Goal: Task Accomplishment & Management: Manage account settings

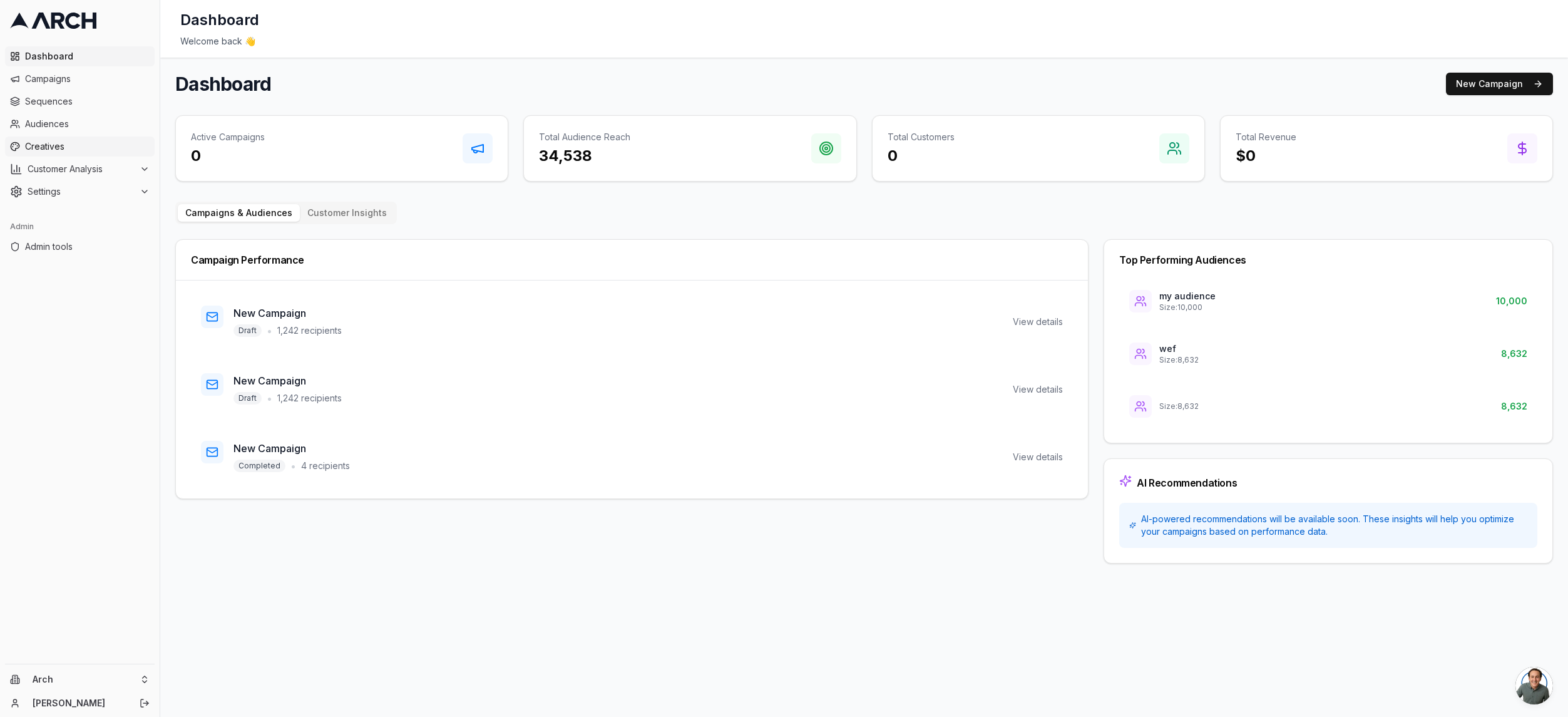
click at [75, 146] on span "Creatives" at bounding box center [87, 146] width 124 height 13
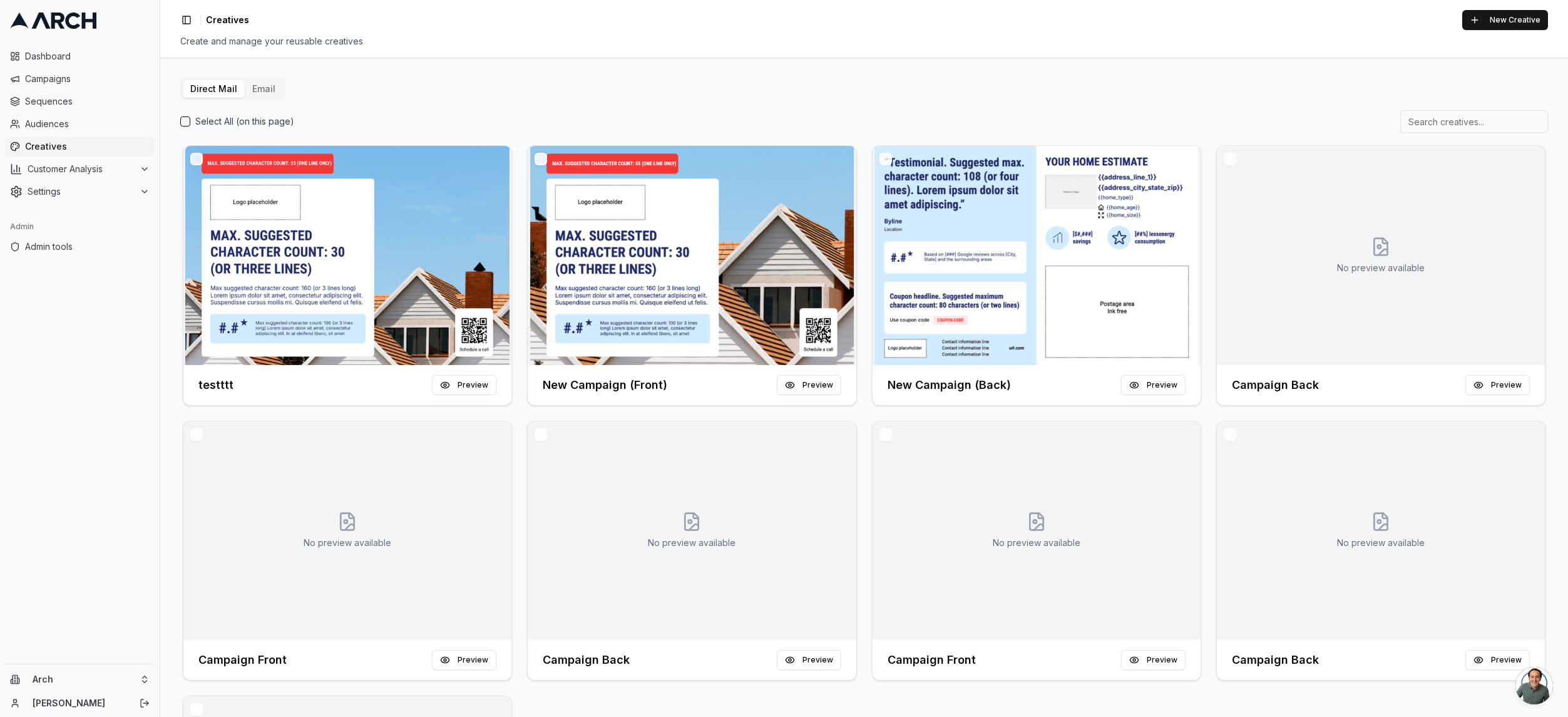
click at [263, 87] on button "Email" at bounding box center [264, 89] width 38 height 18
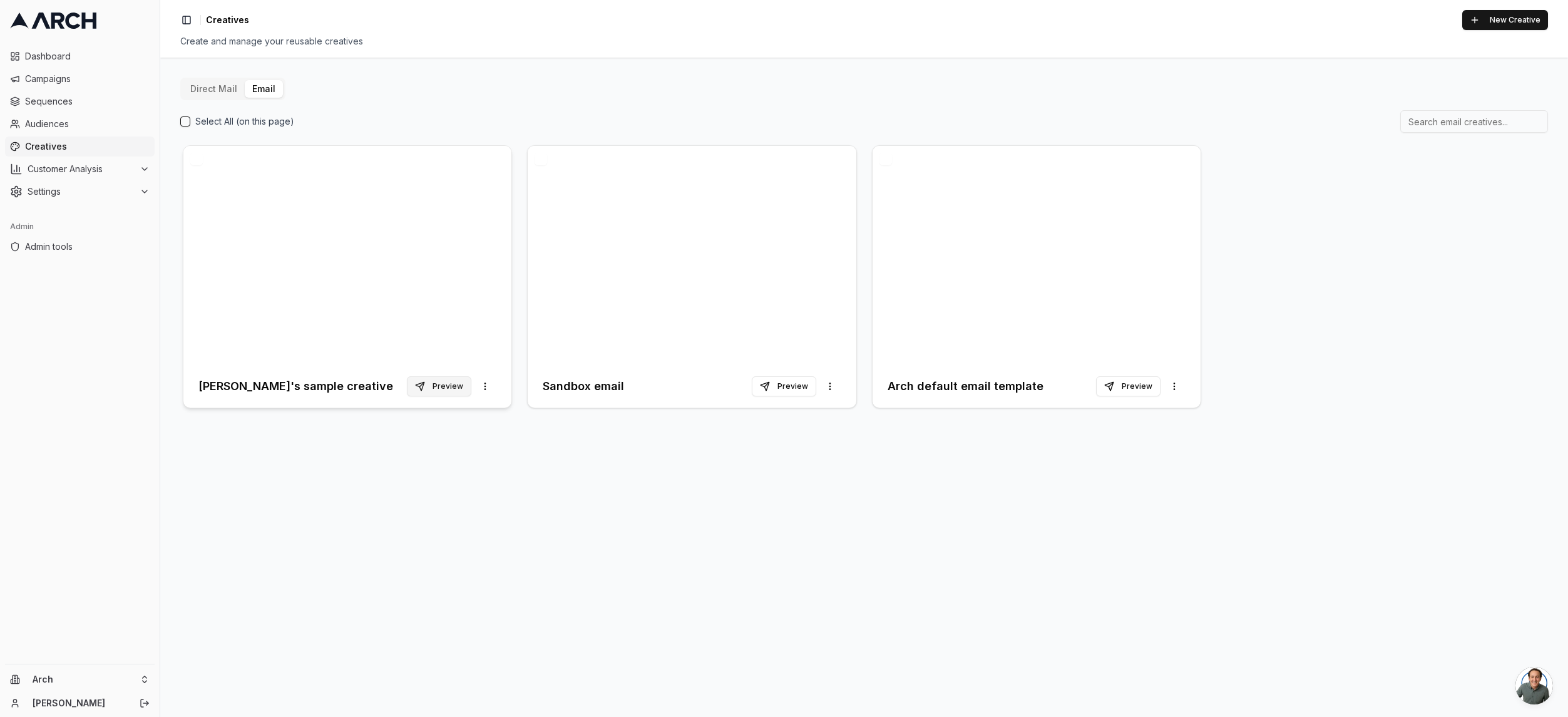
click at [445, 389] on button "Preview" at bounding box center [439, 386] width 65 height 20
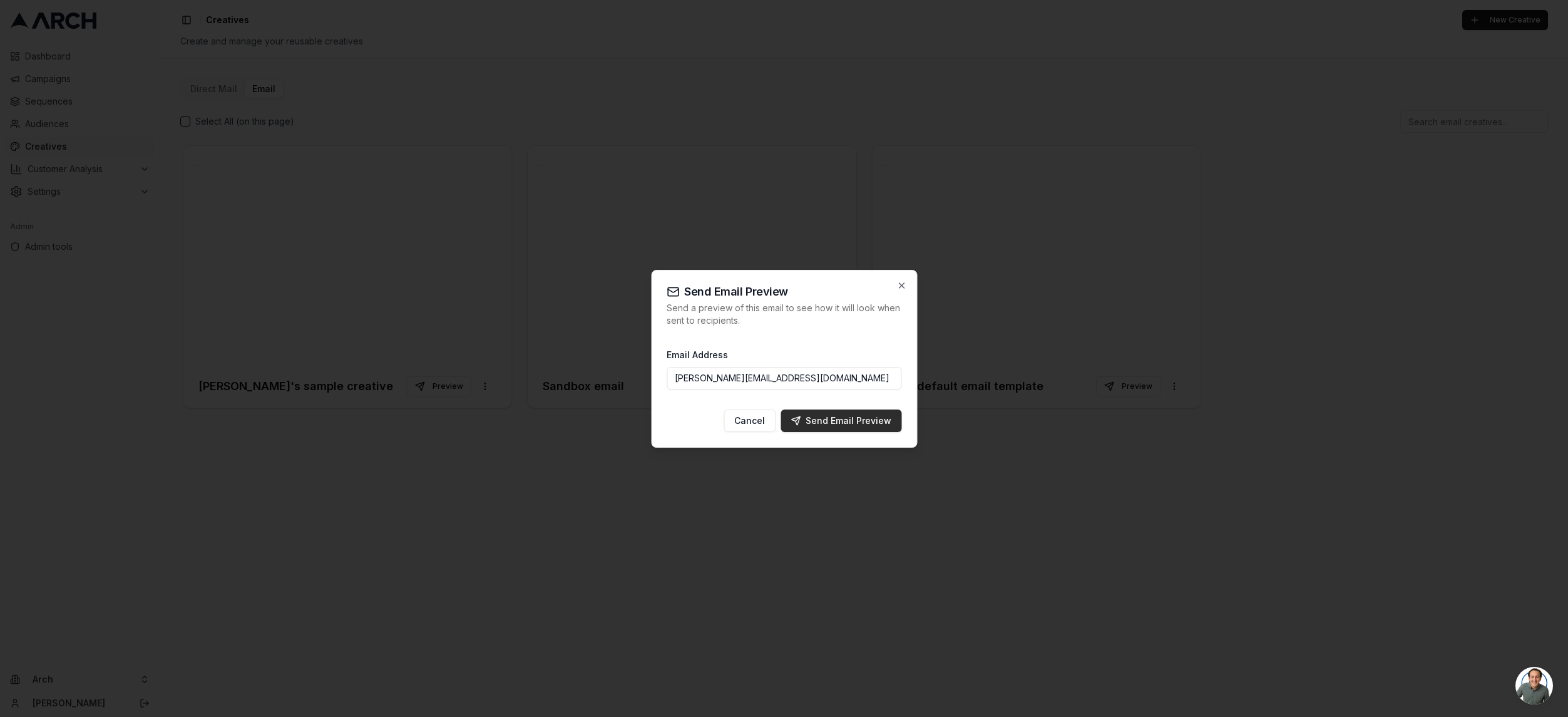
click at [835, 421] on div "Send Email Preview" at bounding box center [841, 421] width 101 height 13
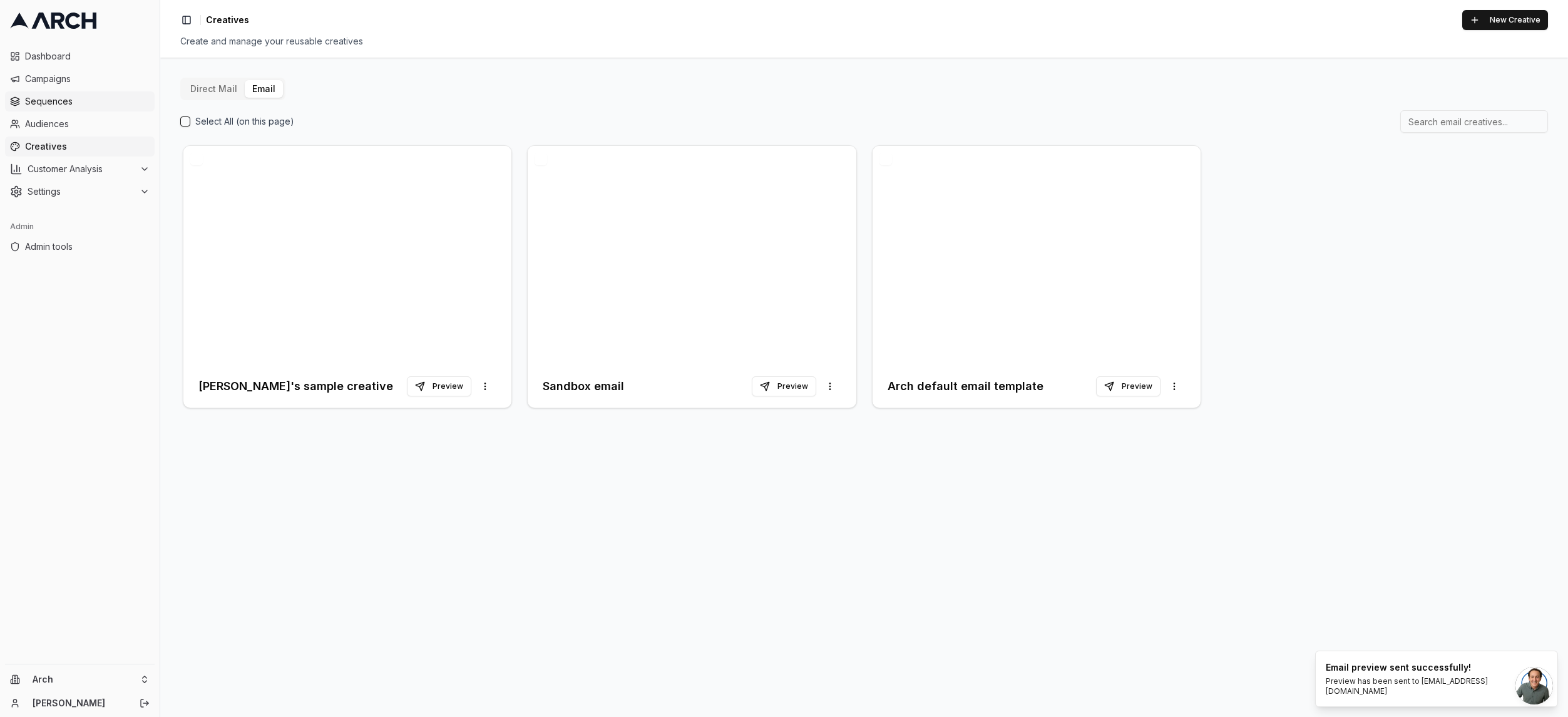
click at [66, 100] on span "Sequences" at bounding box center [87, 102] width 124 height 13
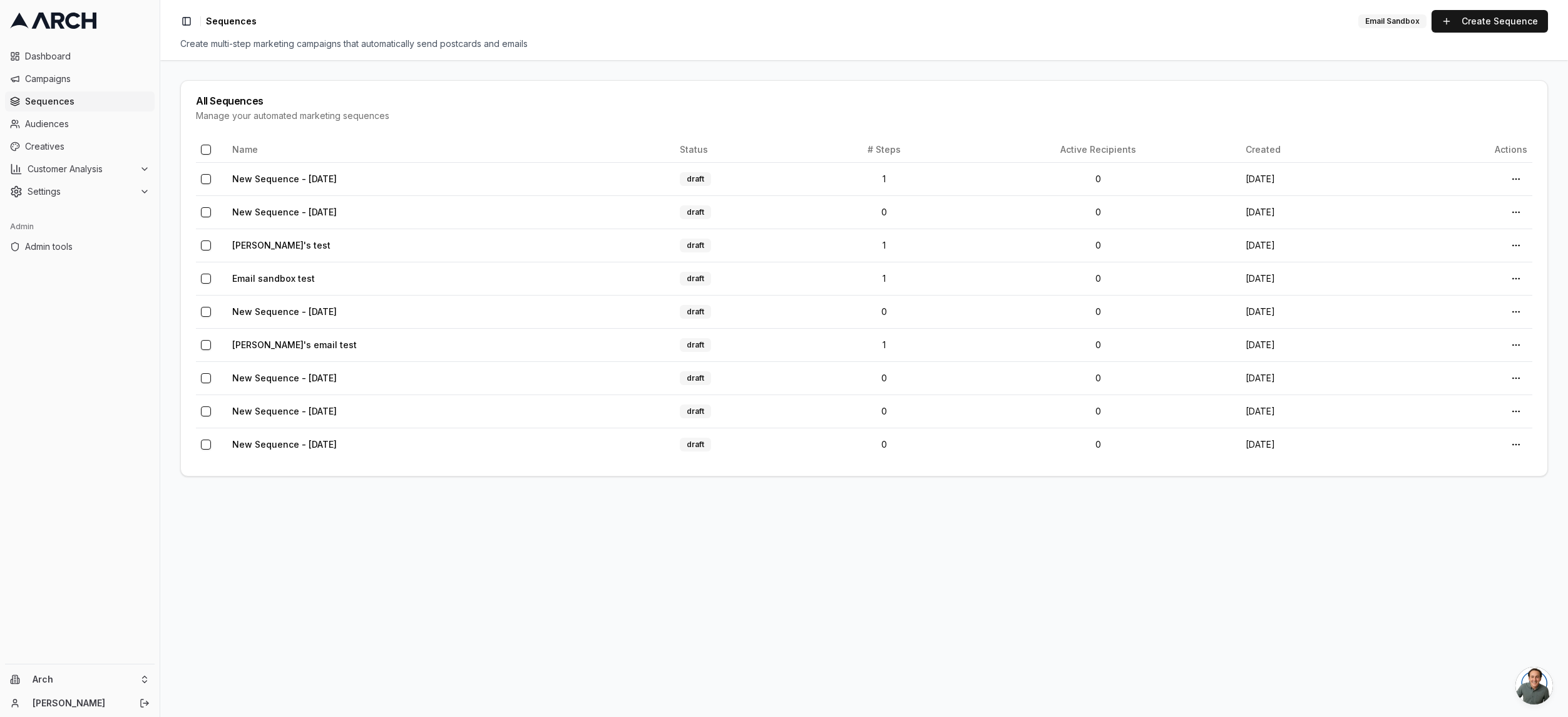
click at [100, 106] on span "Sequences" at bounding box center [87, 102] width 124 height 13
click at [63, 189] on span "Settings" at bounding box center [81, 192] width 107 height 13
click at [97, 294] on span "Email Sending Preferences" at bounding box center [89, 292] width 89 height 13
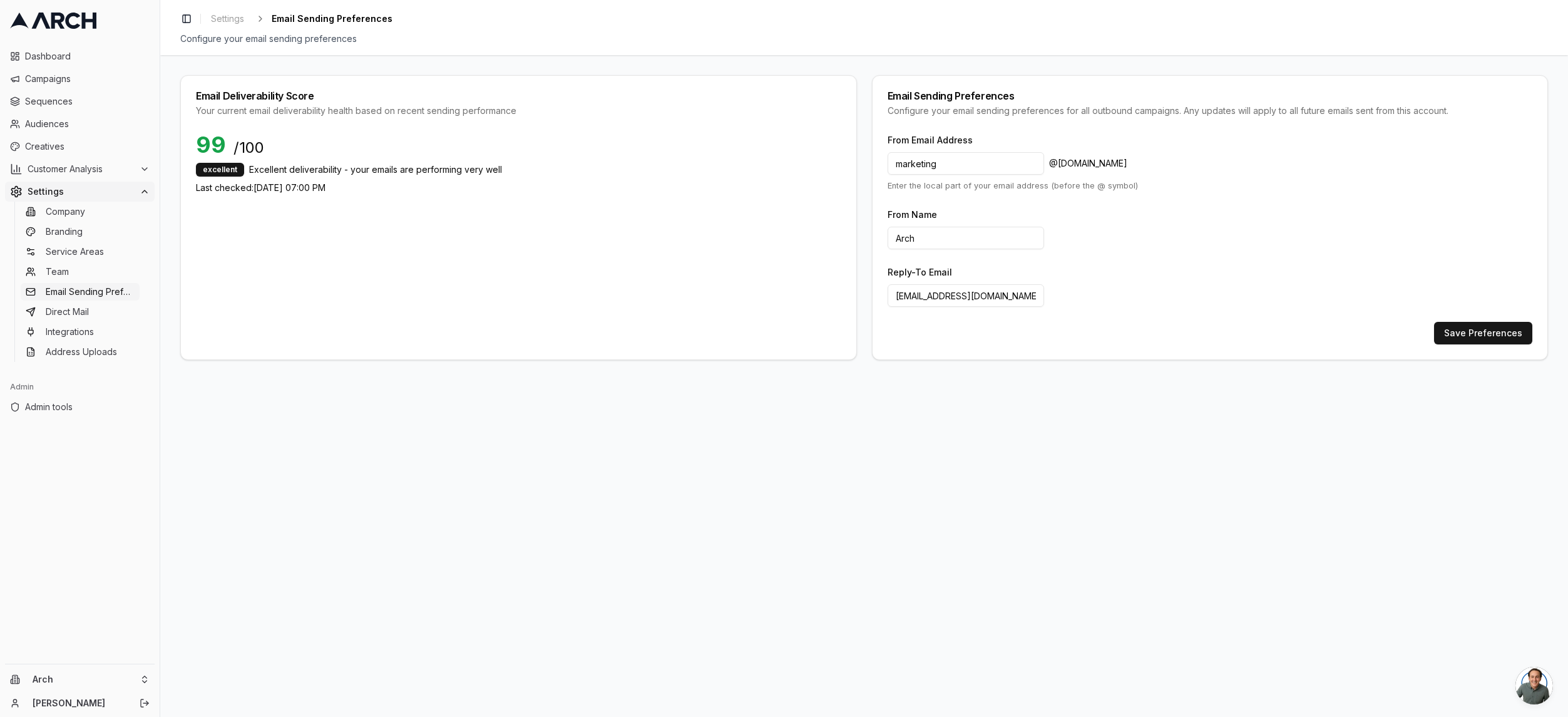
click at [78, 194] on span "Settings" at bounding box center [81, 192] width 107 height 13
click at [57, 251] on span "Admin tools" at bounding box center [87, 247] width 124 height 13
click at [56, 99] on span "Sequences" at bounding box center [87, 102] width 124 height 13
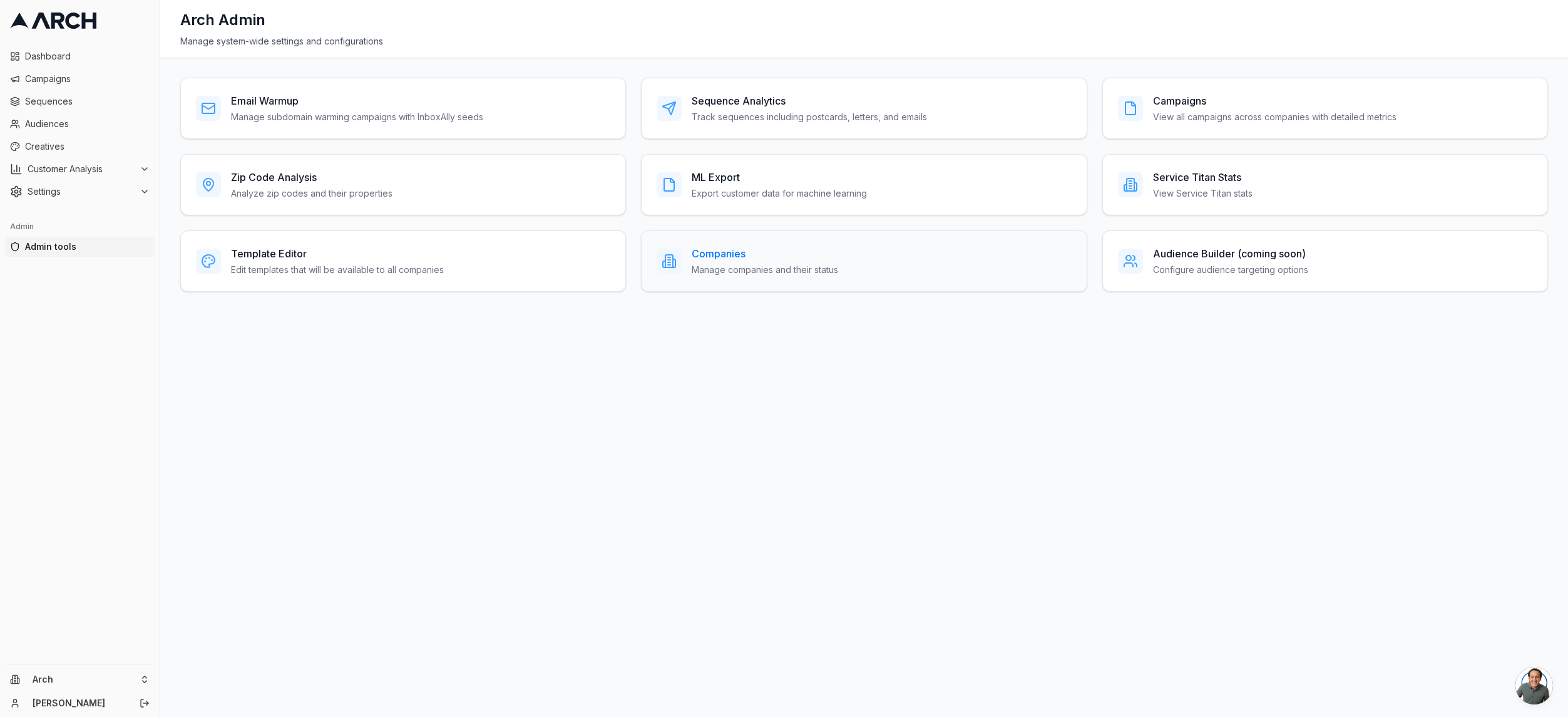
click at [760, 246] on h3 "Companies" at bounding box center [764, 253] width 146 height 15
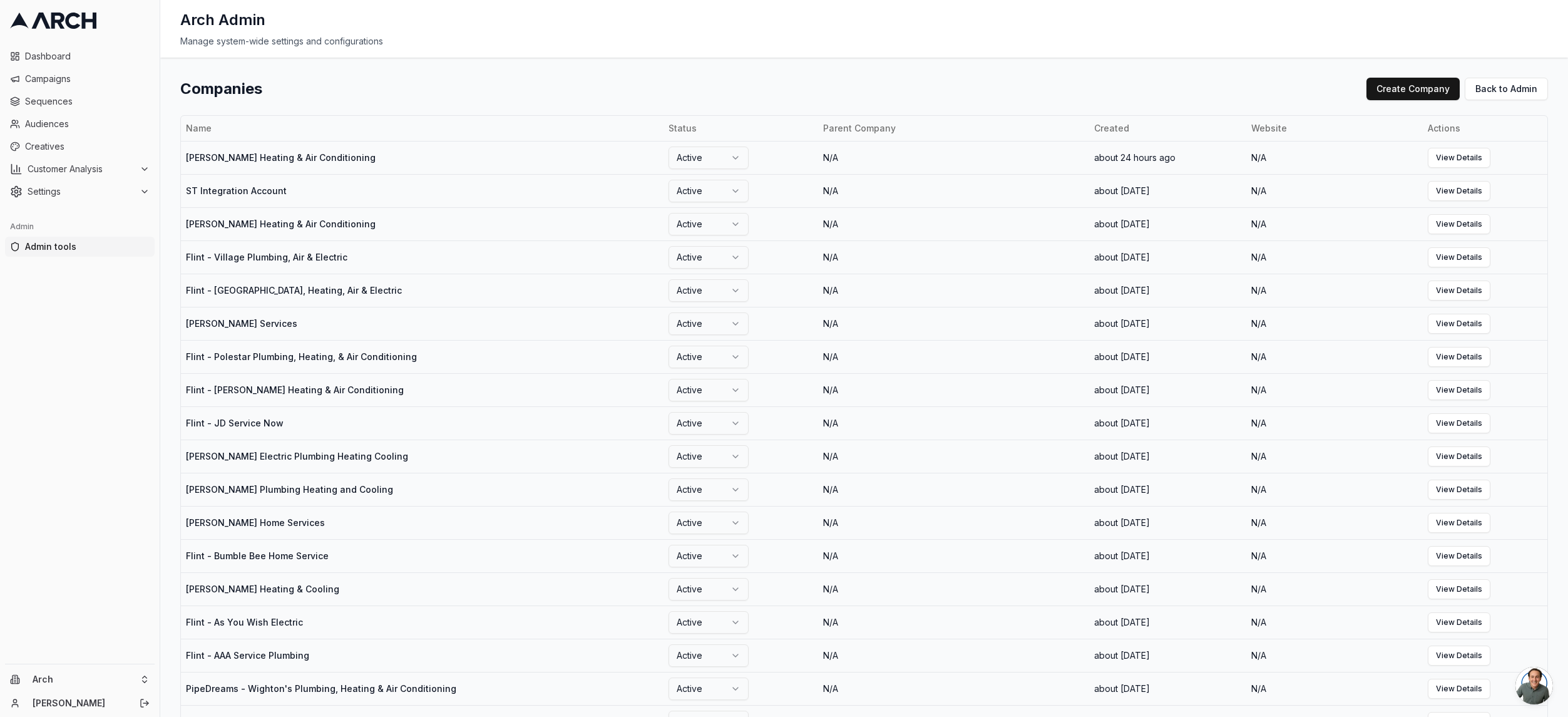
scroll to position [1170, 0]
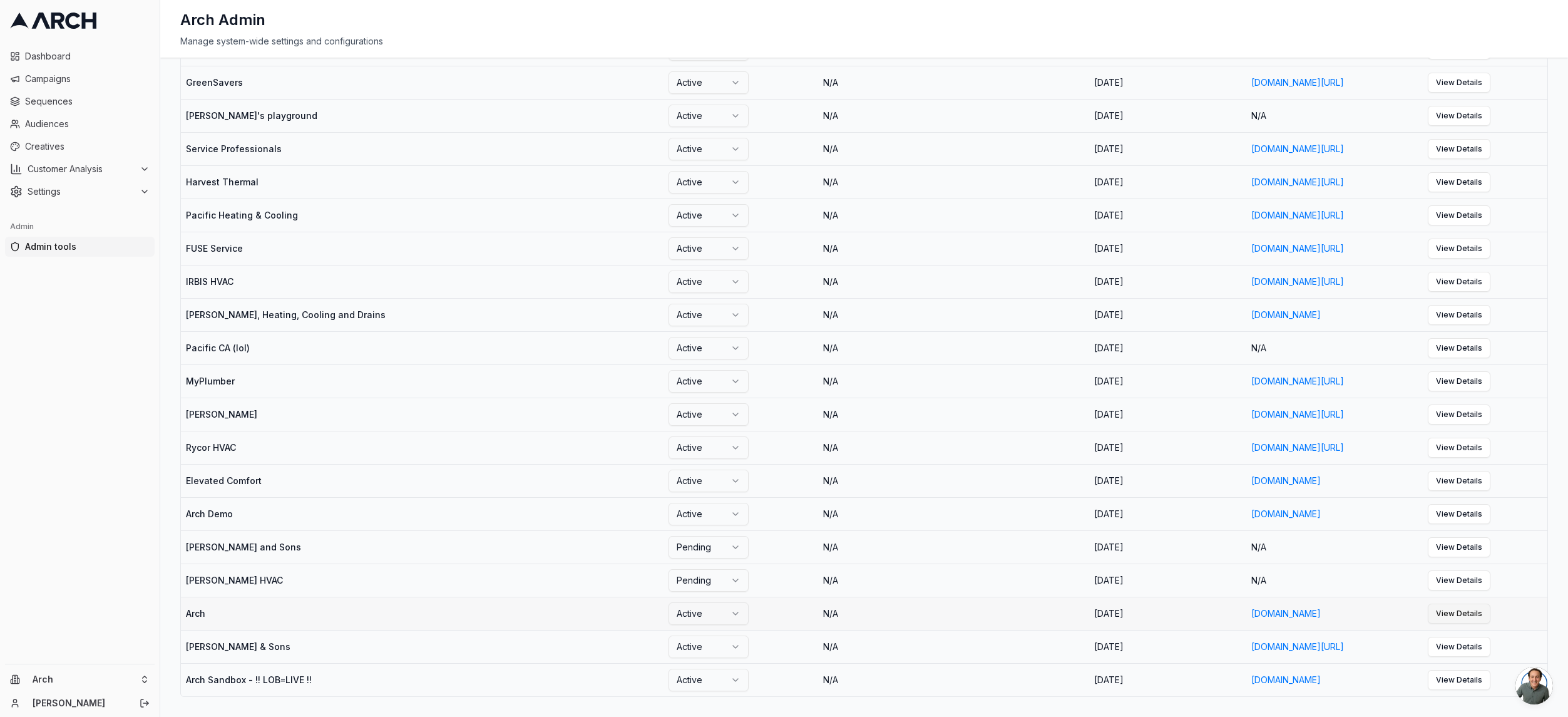
click at [1489, 611] on link "View Details" at bounding box center [1459, 613] width 62 height 20
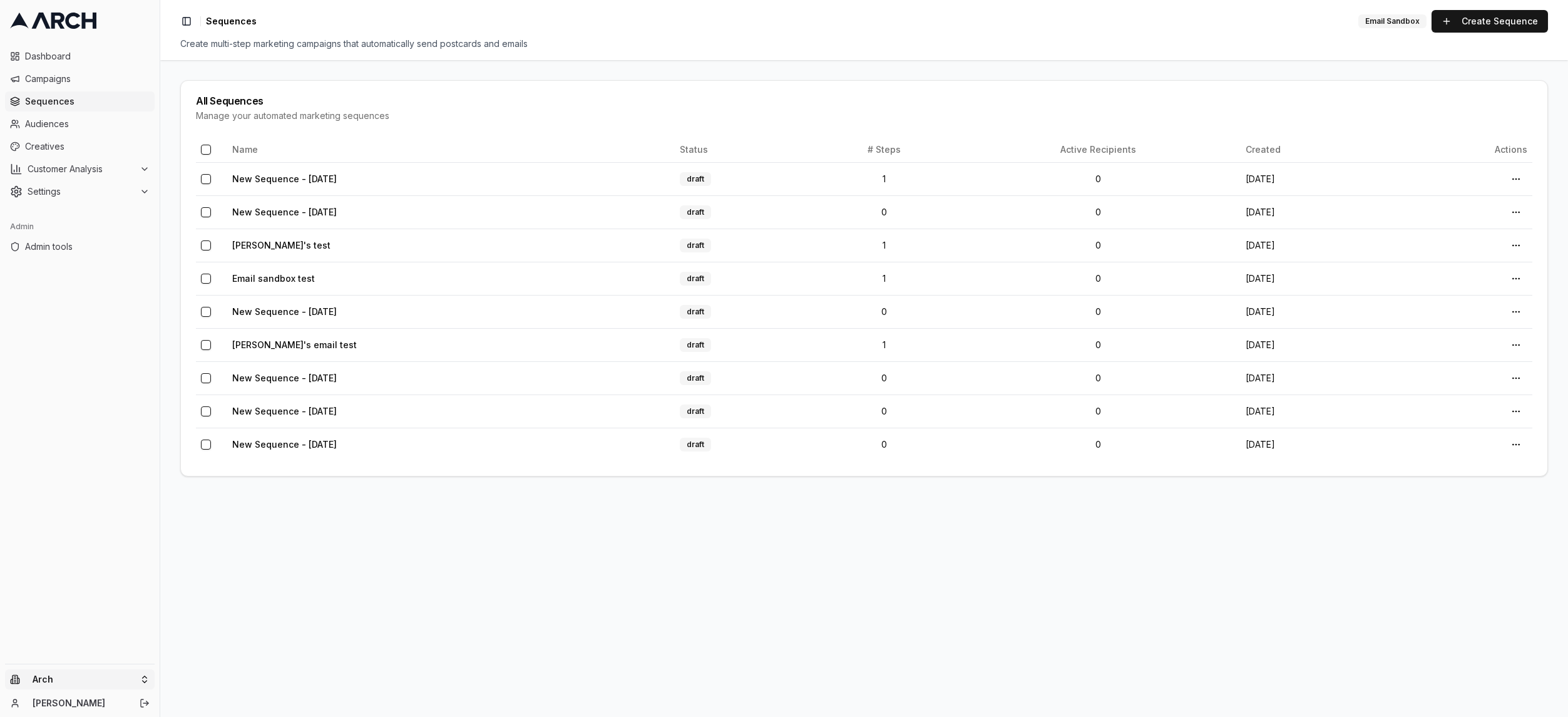
click at [124, 674] on html "Dashboard Campaigns Sequences Audiences Creatives Customer Analysis Settings Ad…" at bounding box center [784, 358] width 1568 height 717
click at [256, 478] on input "text" at bounding box center [239, 485] width 114 height 25
type input "sup"
click at [271, 621] on div "Intermountain - Superior Water & Air" at bounding box center [231, 622] width 138 height 33
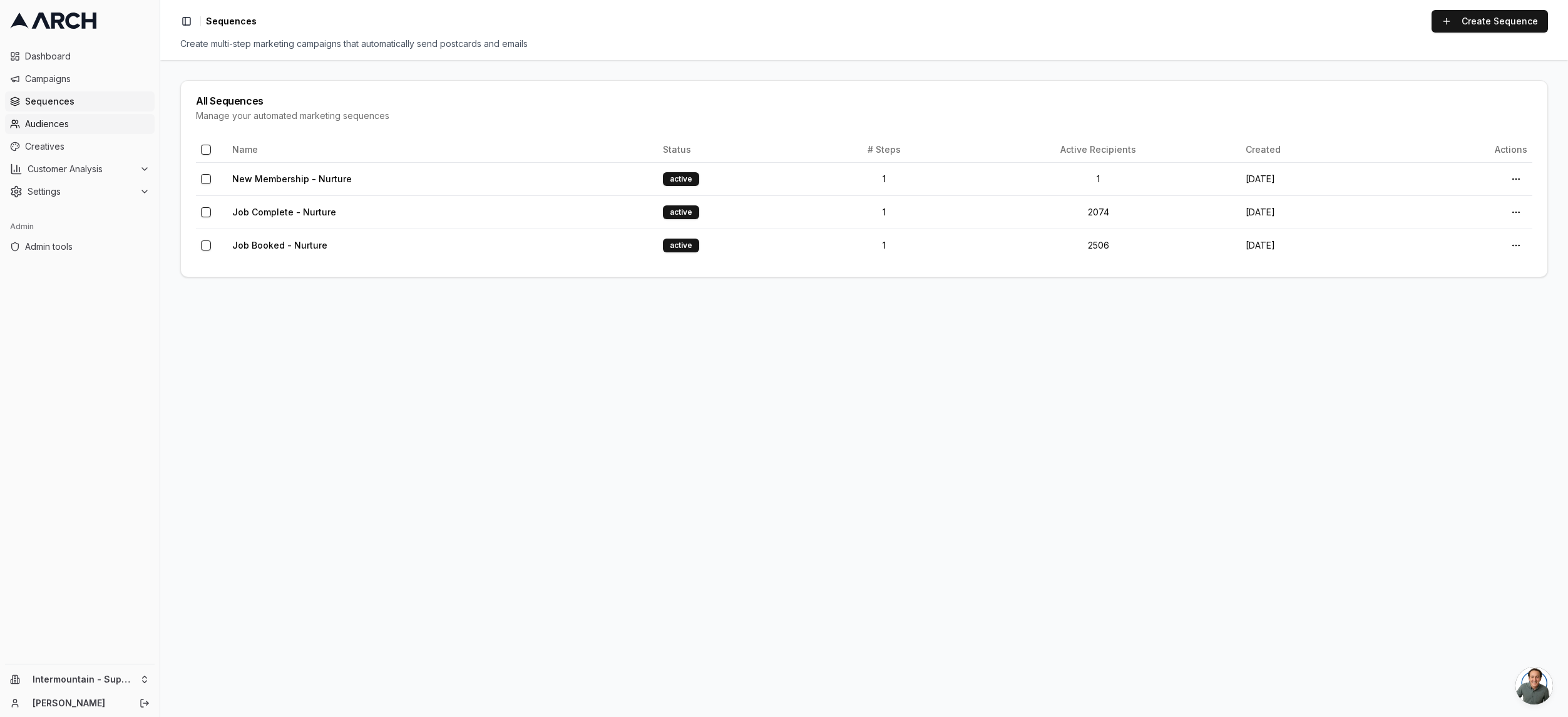
click at [92, 126] on span "Audiences" at bounding box center [87, 124] width 124 height 13
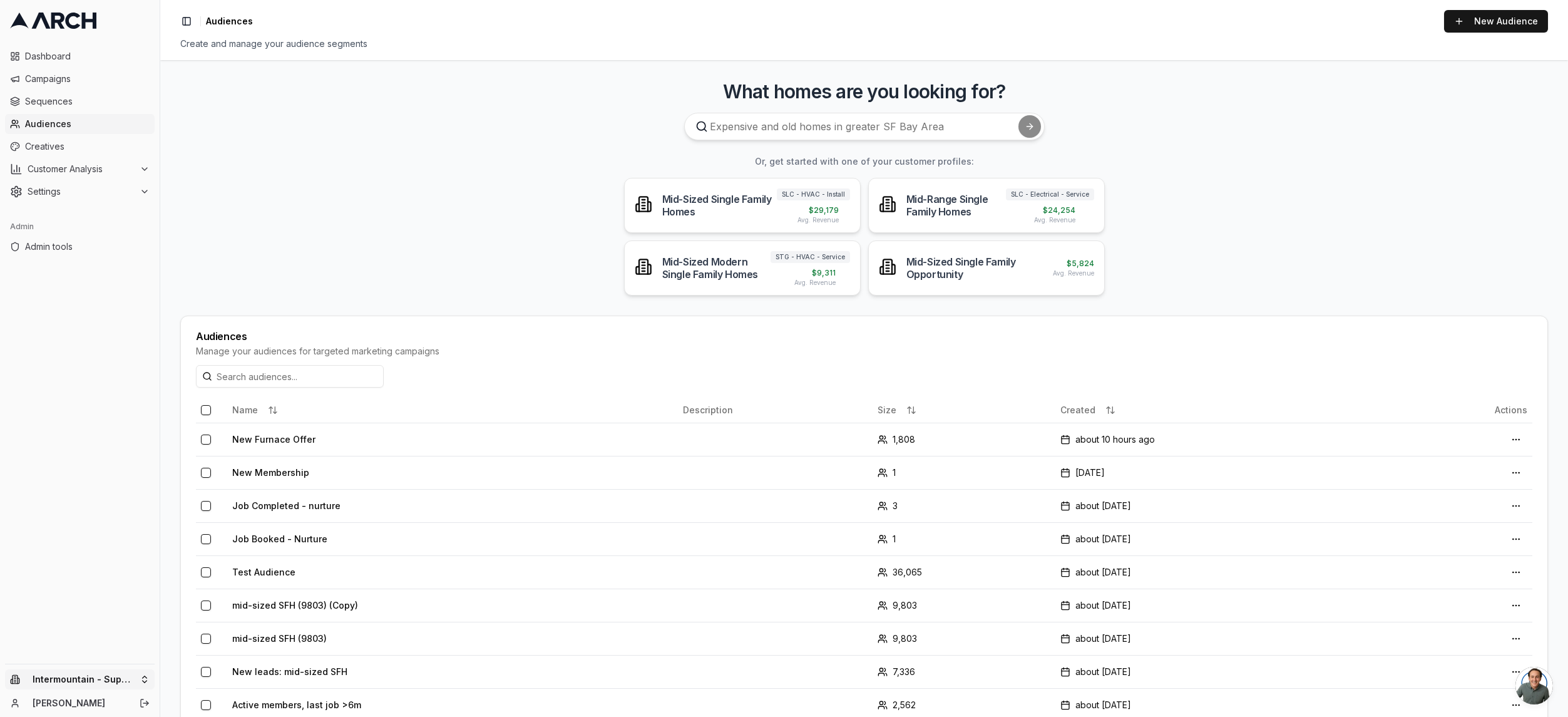
click at [133, 685] on html "Dashboard Campaigns Sequences Audiences Creatives Customer Analysis Settings Ad…" at bounding box center [784, 358] width 1568 height 717
click at [231, 535] on div "Arch" at bounding box center [231, 531] width 138 height 20
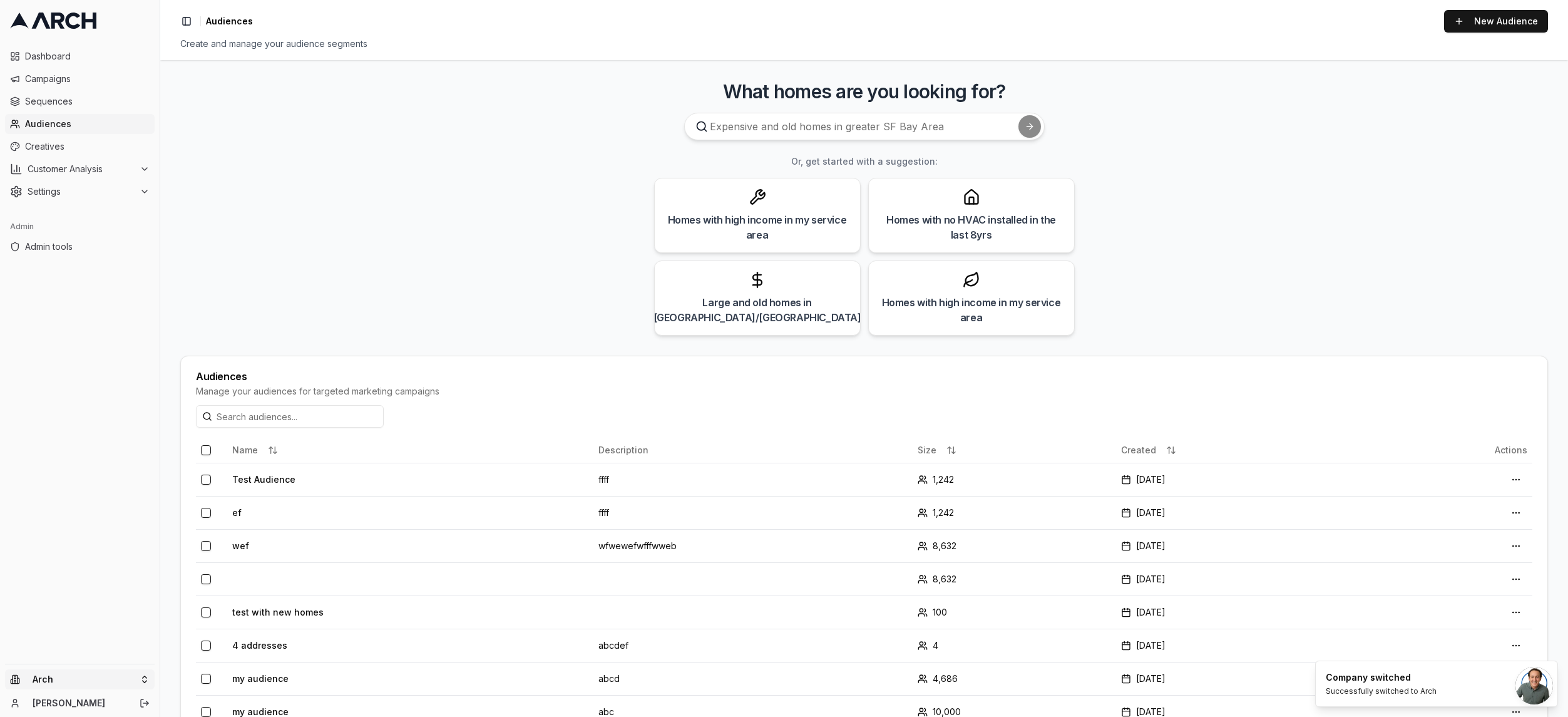
click at [126, 681] on html "Dashboard Campaigns Sequences Audiences Creatives Customer Analysis Settings Ad…" at bounding box center [784, 358] width 1568 height 717
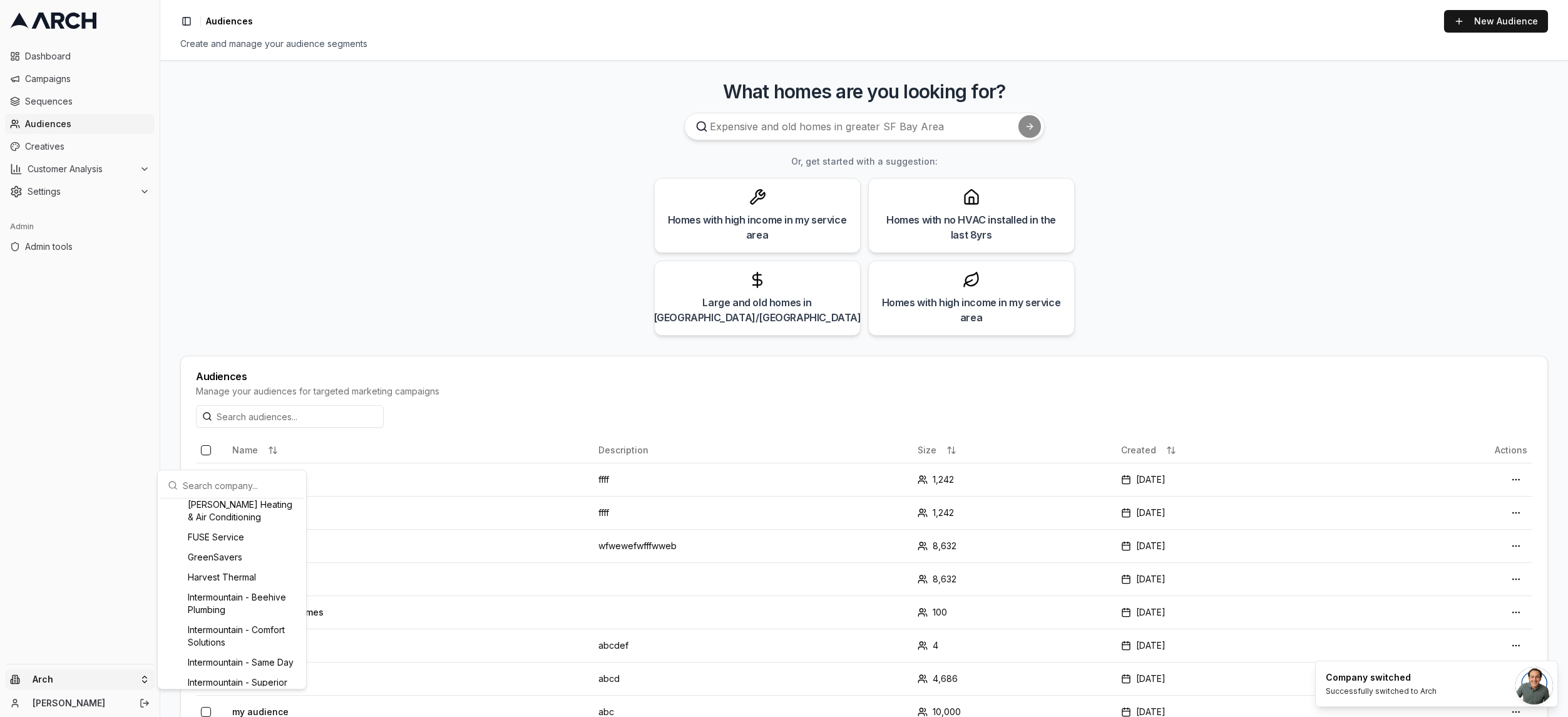
click at [228, 185] on html "Dashboard Campaigns Sequences Audiences Creatives Customer Analysis Settings Ad…" at bounding box center [784, 358] width 1568 height 717
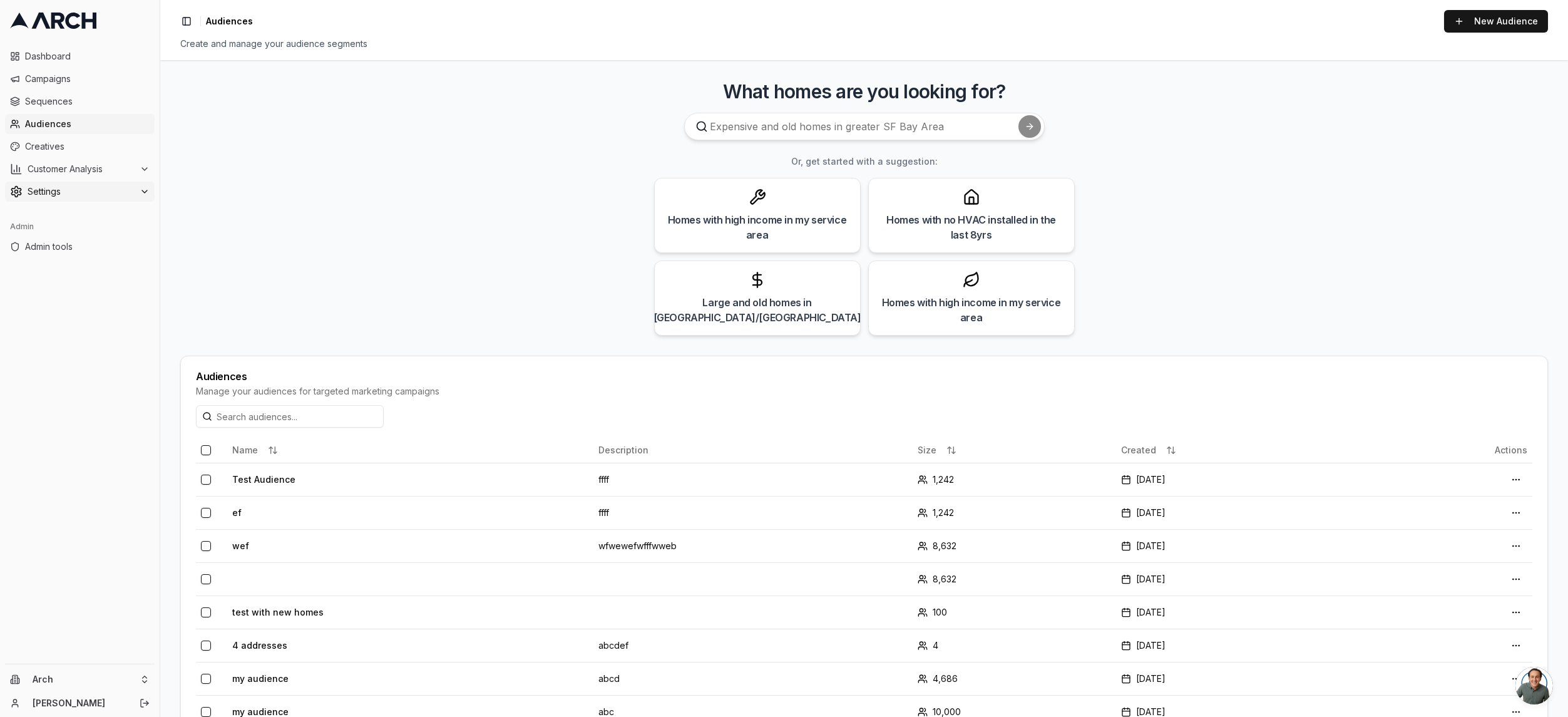
click at [86, 192] on span "Settings" at bounding box center [81, 192] width 107 height 13
click at [95, 317] on link "Direct Mail" at bounding box center [80, 312] width 119 height 18
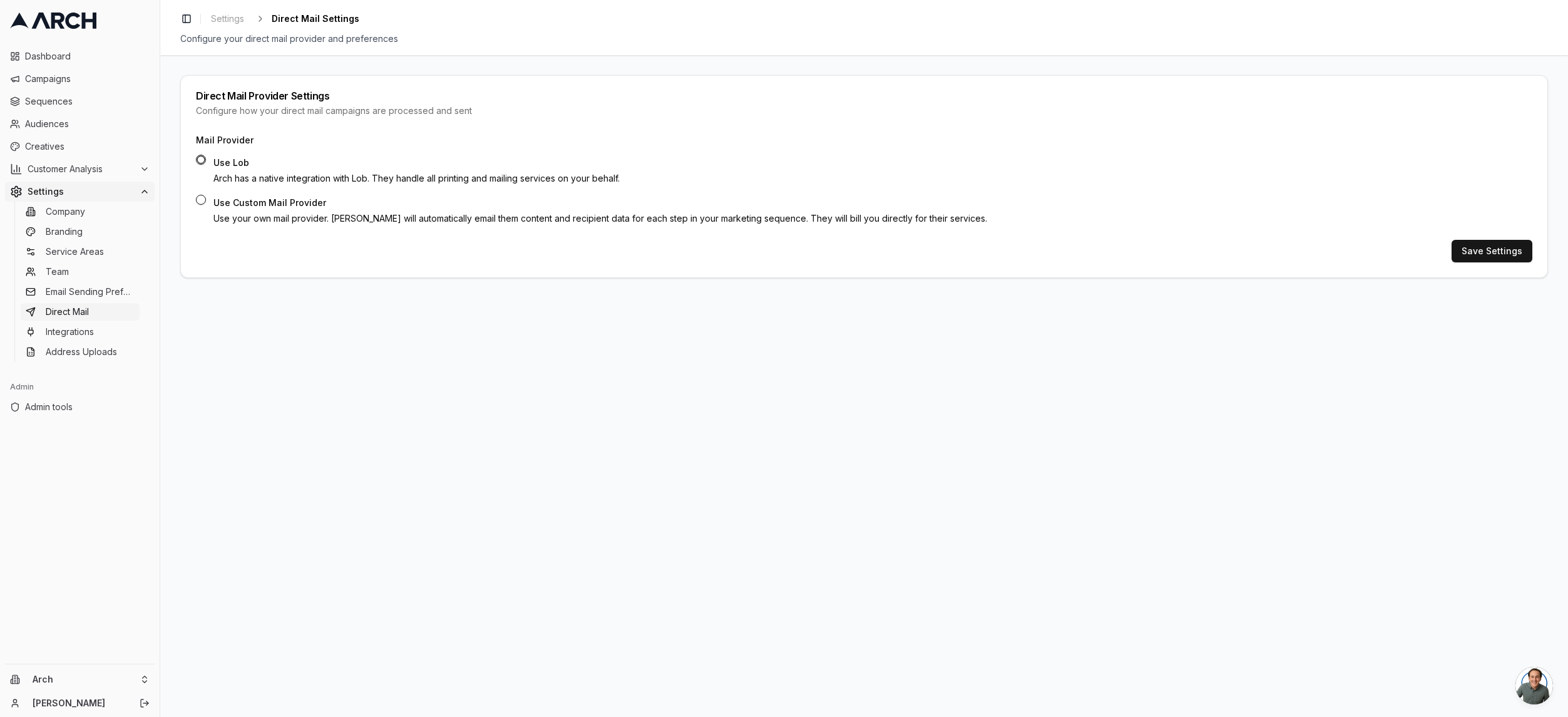
click at [201, 199] on button "Use Custom Mail Provider" at bounding box center [201, 199] width 10 height 10
radio input "false"
radio input "true"
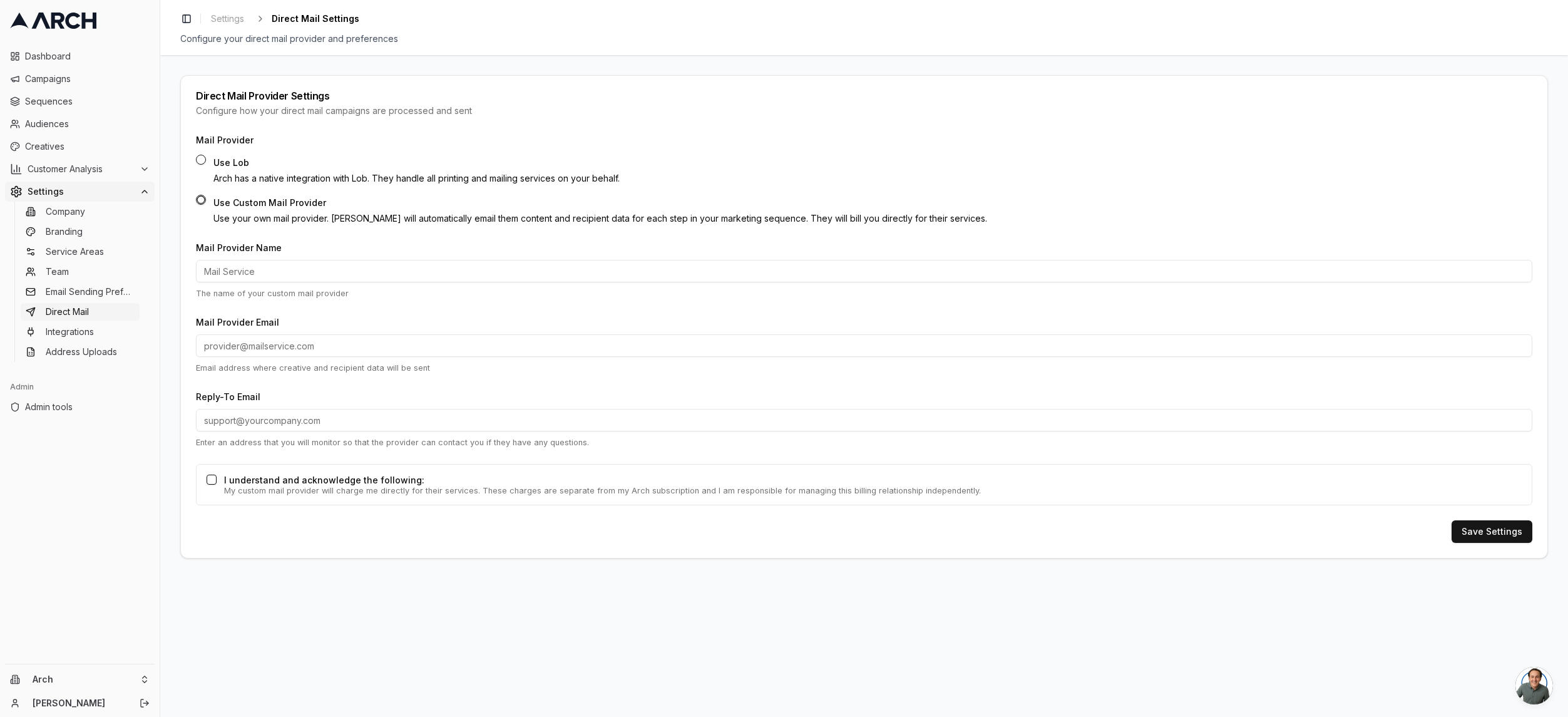
click at [202, 155] on button "Use Lob" at bounding box center [201, 160] width 10 height 10
radio input "true"
radio input "false"
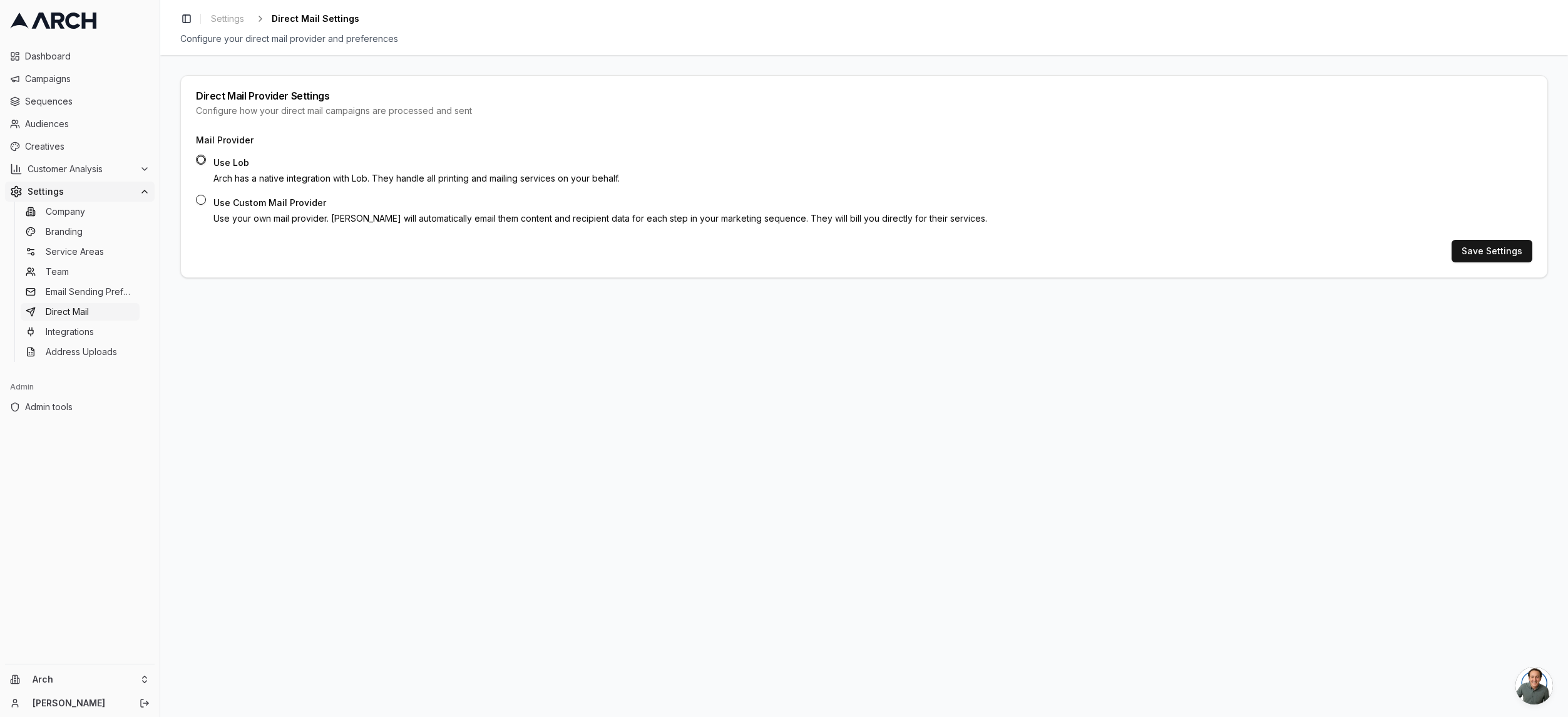
click at [203, 199] on button "Use Custom Mail Provider" at bounding box center [201, 199] width 10 height 10
radio input "false"
radio input "true"
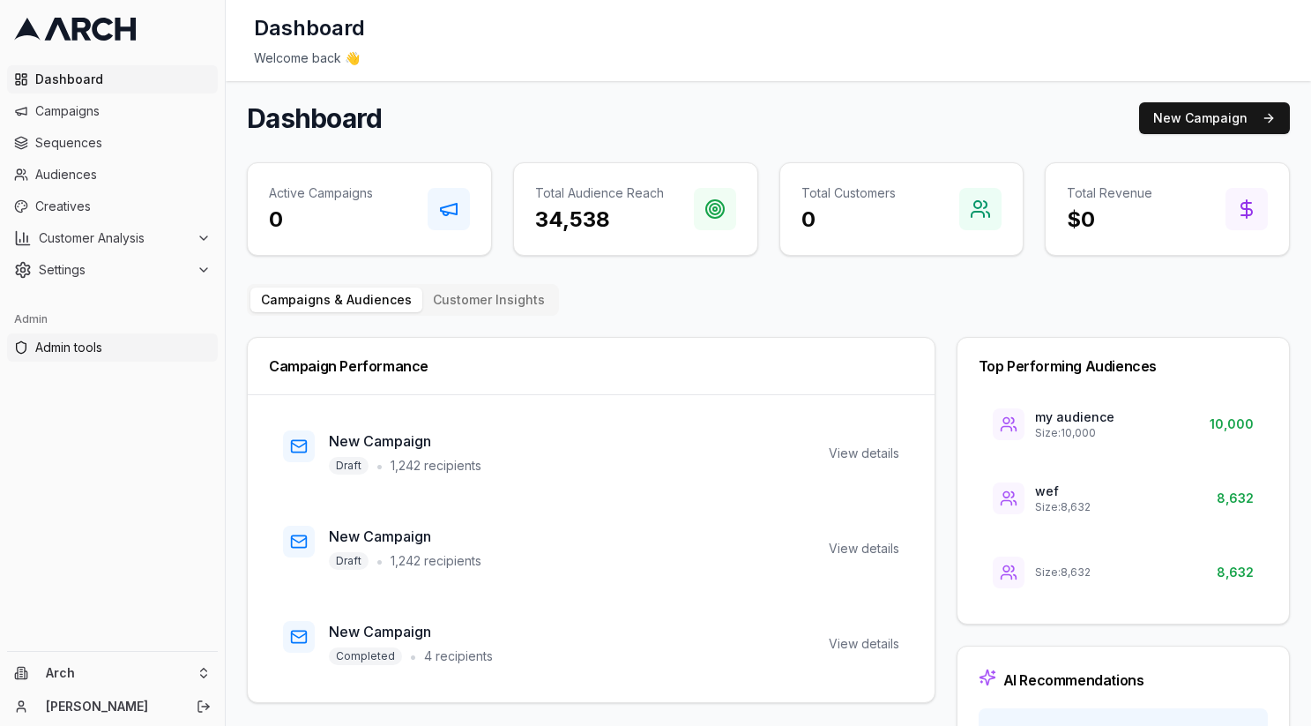
click at [126, 355] on span "Admin tools" at bounding box center [122, 348] width 175 height 18
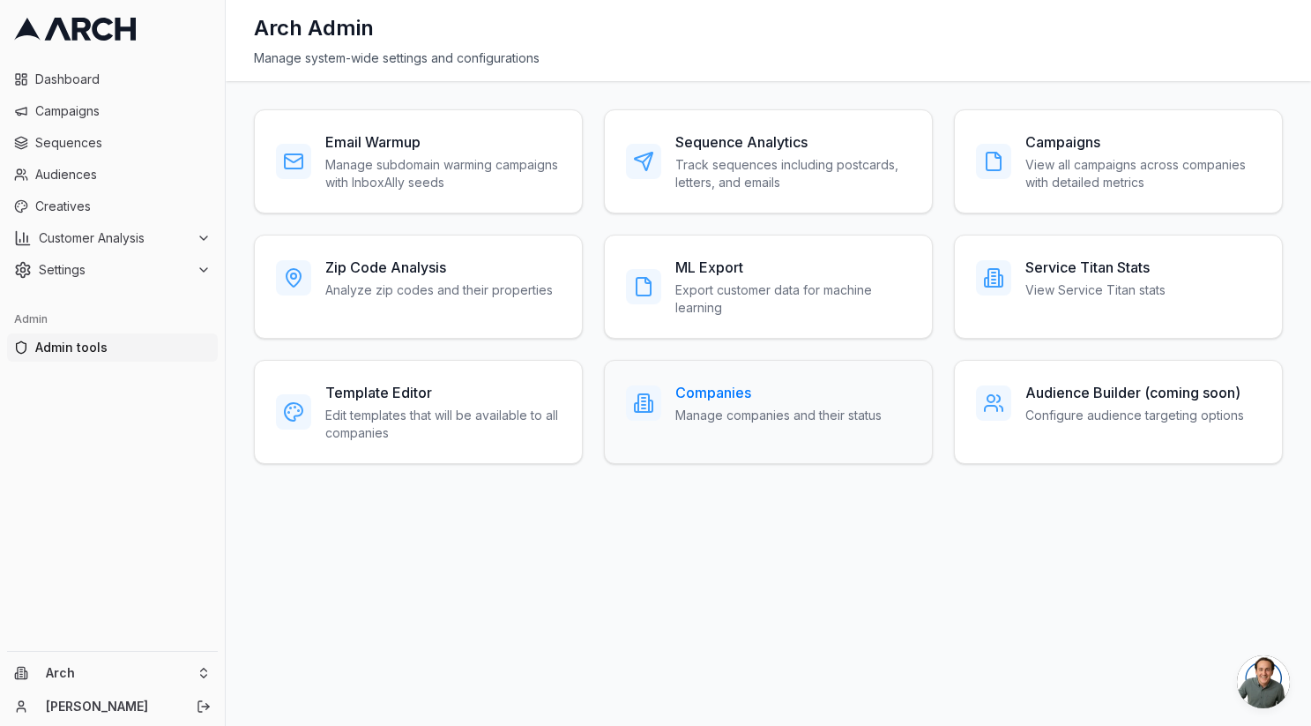
click at [762, 405] on div "Companies Manage companies and their status" at bounding box center [778, 403] width 206 height 42
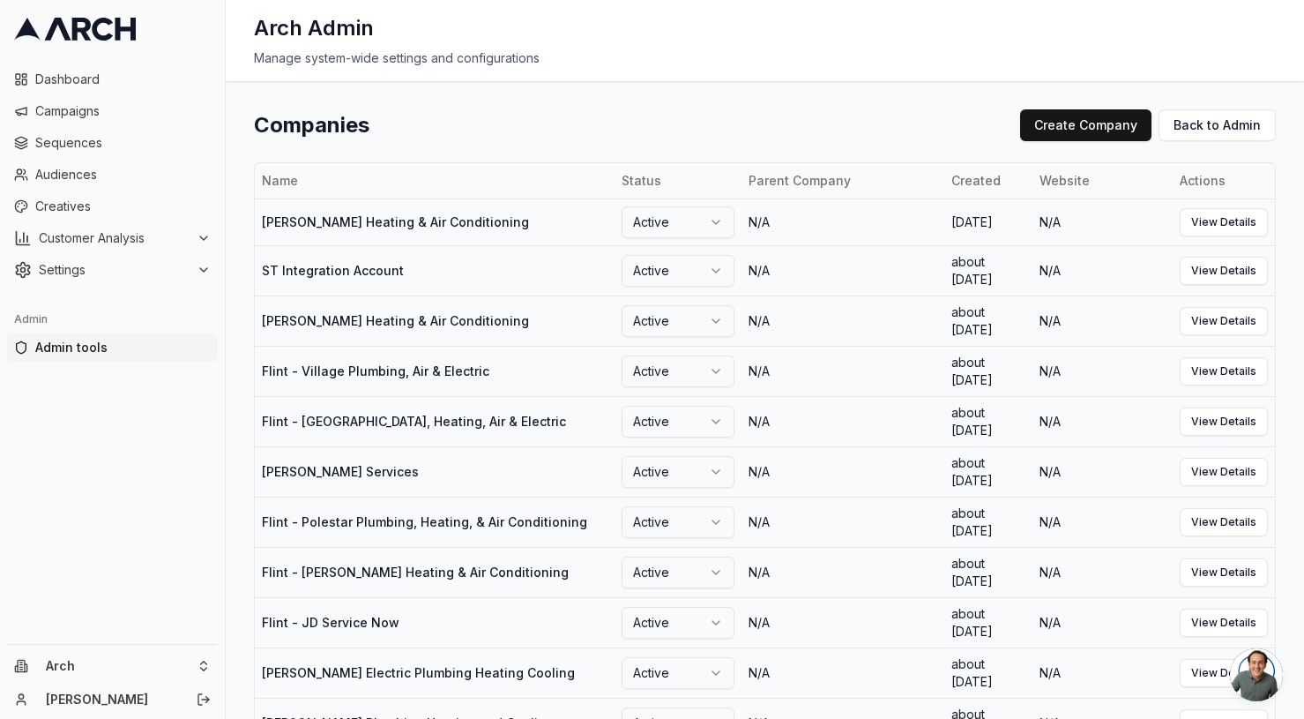
click at [792, 131] on div "Companies Create Company Back to Admin" at bounding box center [765, 125] width 1022 height 32
